Goal: Transaction & Acquisition: Purchase product/service

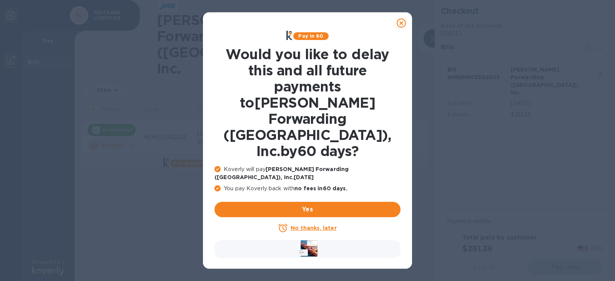
click at [309, 225] on u "No thanks, later" at bounding box center [314, 228] width 46 height 6
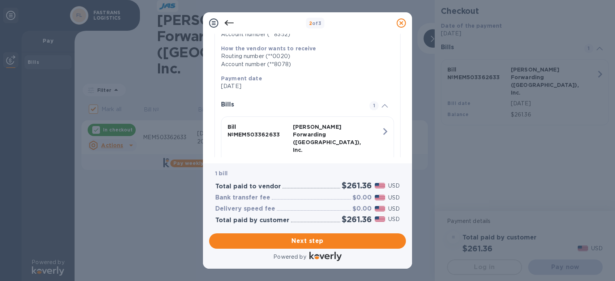
scroll to position [148, 0]
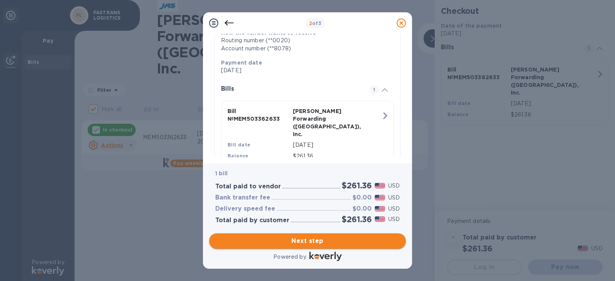
click at [341, 240] on span "Next step" at bounding box center [307, 240] width 185 height 9
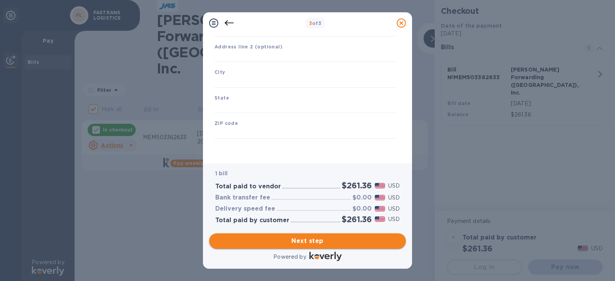
scroll to position [95, 0]
type input "[GEOGRAPHIC_DATA]"
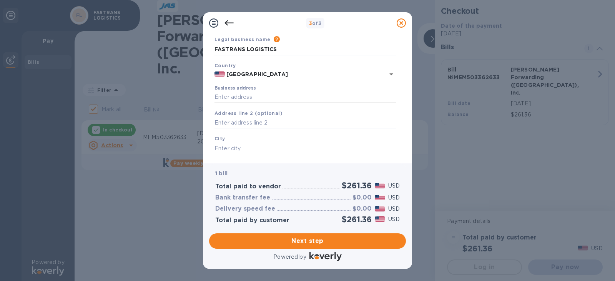
scroll to position [0, 0]
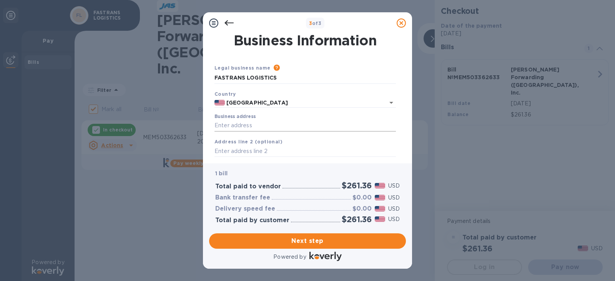
click at [271, 127] on input "Business address" at bounding box center [305, 126] width 181 height 12
type input "[STREET_ADDRESS][PERSON_NAME]"
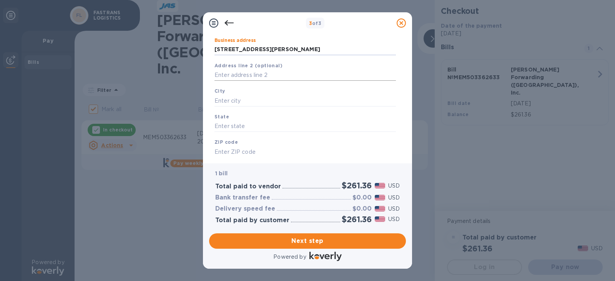
scroll to position [77, 0]
click at [241, 102] on input "text" at bounding box center [305, 100] width 181 height 12
type input "[PERSON_NAME]"
click at [243, 126] on input "text" at bounding box center [305, 126] width 181 height 12
type input "MO"
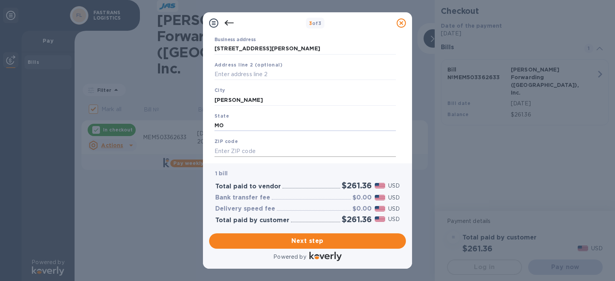
click at [242, 150] on input "text" at bounding box center [305, 151] width 181 height 12
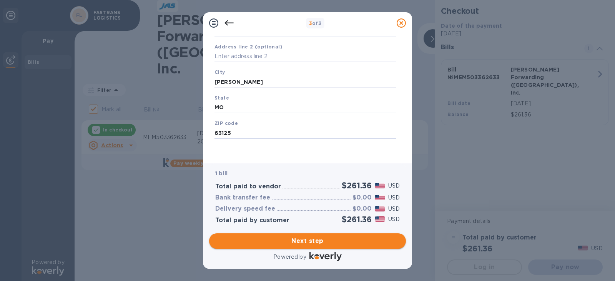
type input "63125"
click at [325, 242] on span "Next step" at bounding box center [307, 240] width 185 height 9
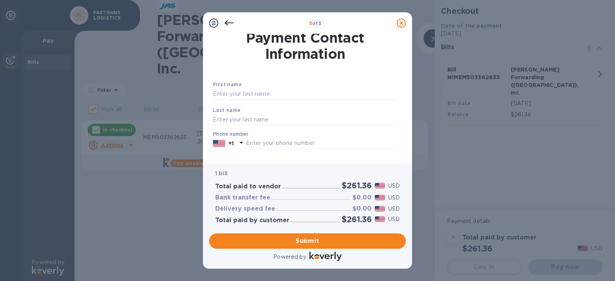
scroll to position [0, 0]
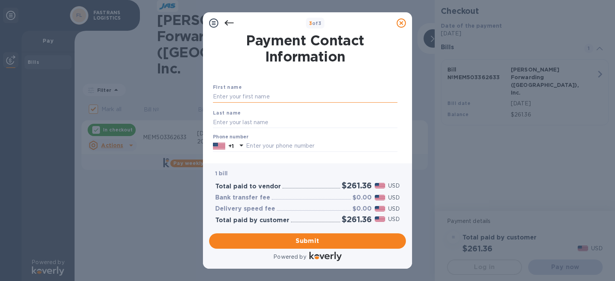
click at [268, 96] on input "text" at bounding box center [305, 97] width 185 height 12
type input "[PERSON_NAME]"
click at [221, 120] on input "text" at bounding box center [305, 122] width 185 height 12
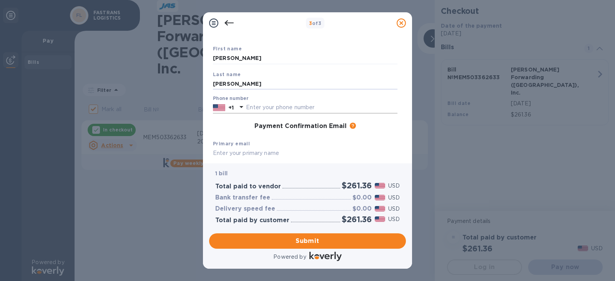
type input "[PERSON_NAME]"
click at [339, 105] on input "text" at bounding box center [321, 108] width 151 height 12
type input "3145926572"
click at [377, 98] on div "Phone number [PHONE_NUMBER]" at bounding box center [305, 105] width 185 height 18
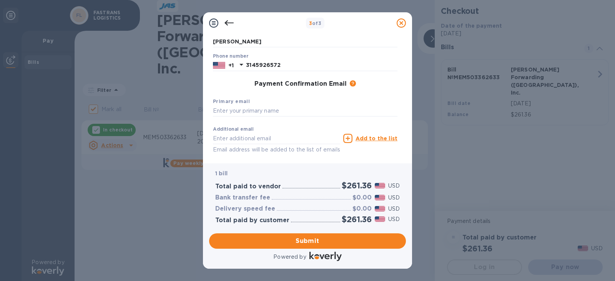
scroll to position [113, 0]
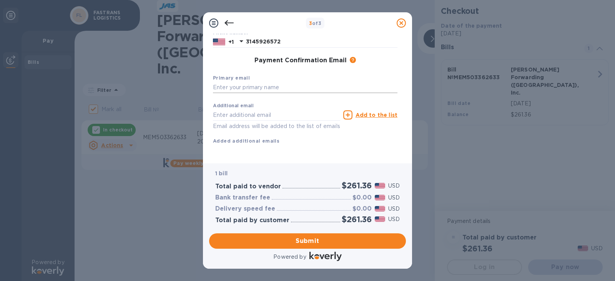
click at [273, 82] on input "text" at bounding box center [305, 88] width 185 height 12
type input "[EMAIL_ADDRESS][DOMAIN_NAME]"
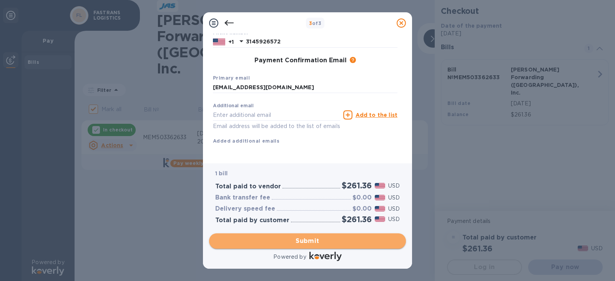
click at [319, 239] on span "Submit" at bounding box center [307, 240] width 185 height 9
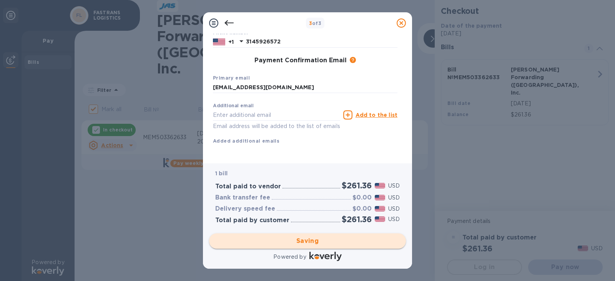
checkbox input "false"
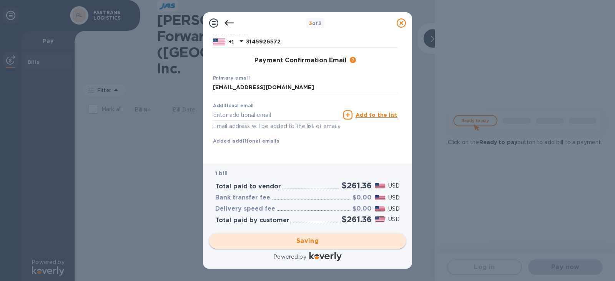
scroll to position [0, 0]
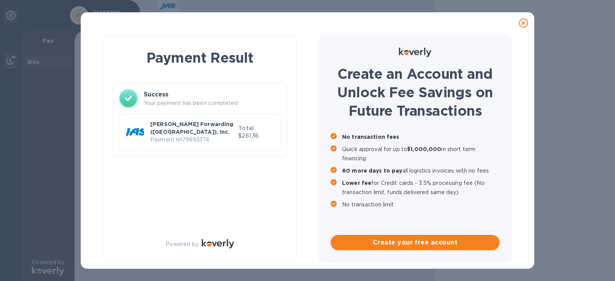
click at [522, 21] on icon at bounding box center [523, 22] width 9 height 9
